Goal: Navigation & Orientation: Go to known website

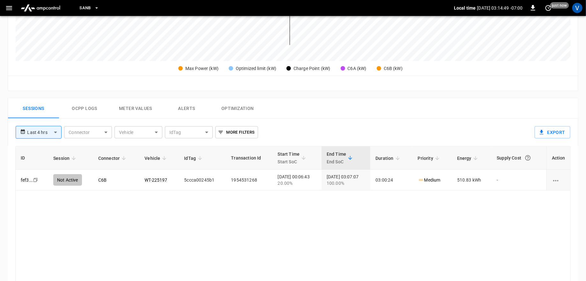
scroll to position [310, 0]
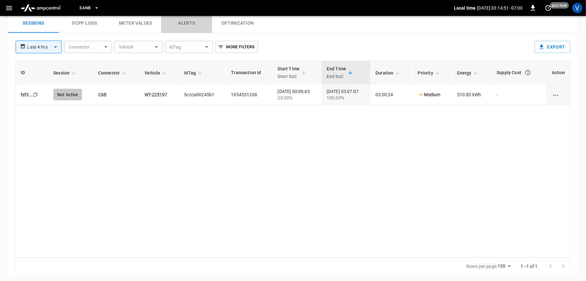
click at [183, 22] on button "Alerts" at bounding box center [186, 23] width 51 height 20
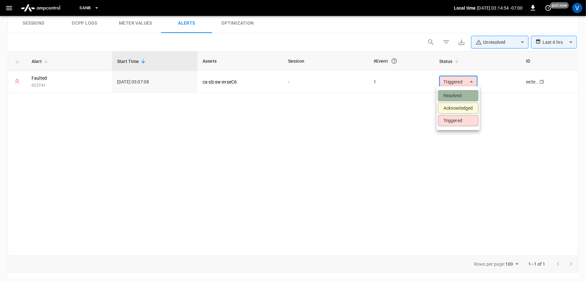
click at [444, 97] on li "Resolved" at bounding box center [458, 95] width 41 height 11
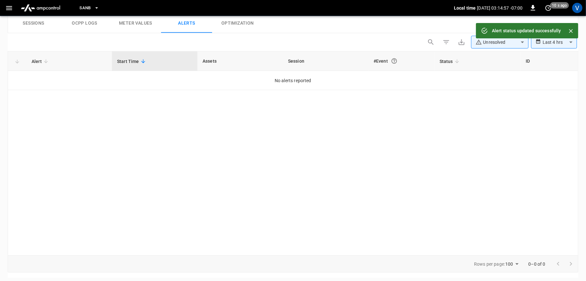
click at [36, 19] on button "Sessions" at bounding box center [33, 23] width 51 height 20
